Goal: Navigation & Orientation: Find specific page/section

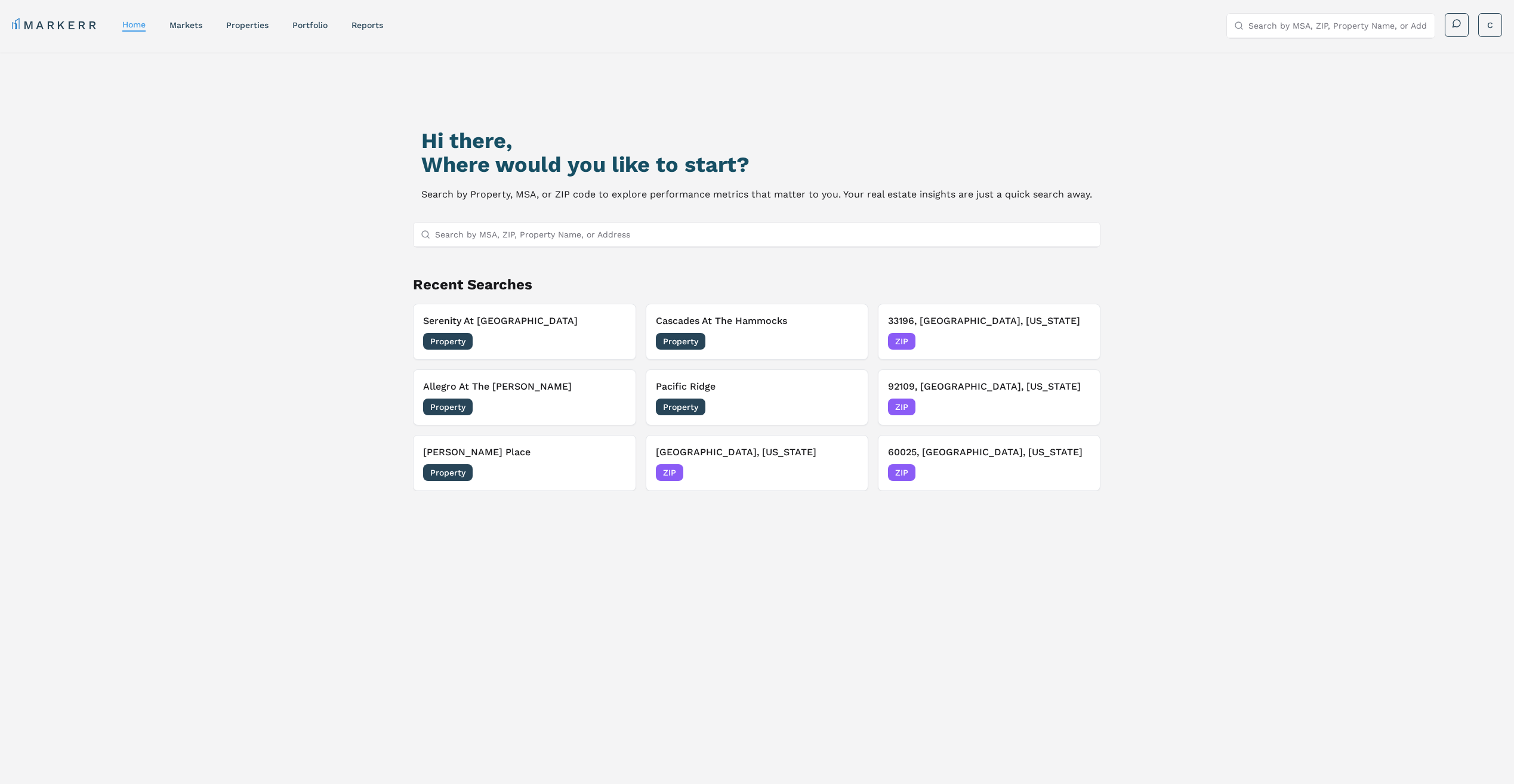
drag, startPoint x: 795, startPoint y: 399, endPoint x: 1177, endPoint y: 394, distance: 382.0
click at [1177, 394] on div "Hi there, Where would you like to start? Search by Property, MSA, or ZIP code t…" at bounding box center [757, 464] width 1060 height 784
click at [190, 28] on link "markets" at bounding box center [186, 25] width 33 height 9
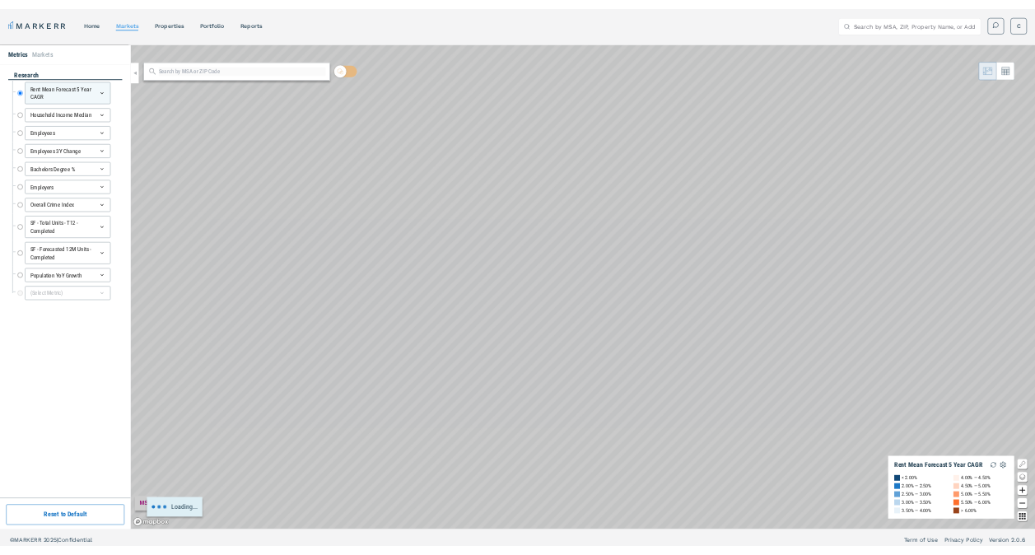
scroll to position [10, 0]
